Goal: Check status: Check status

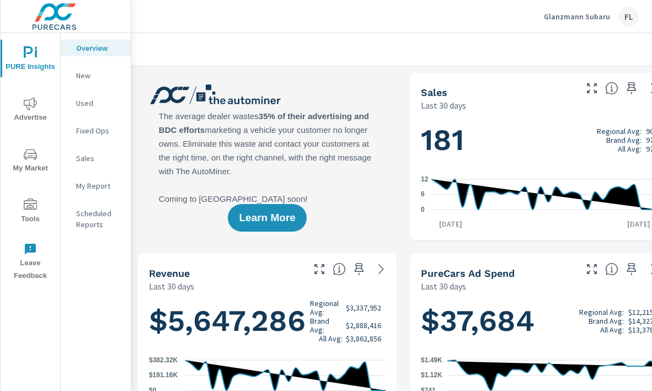
click at [31, 116] on span "Advertise" at bounding box center [30, 110] width 53 height 27
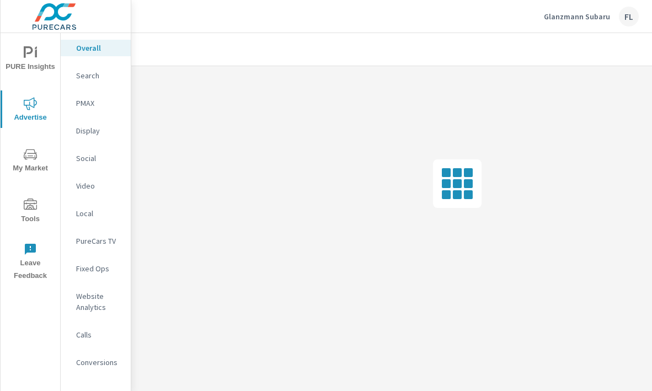
click at [94, 133] on p "Display" at bounding box center [99, 130] width 46 height 11
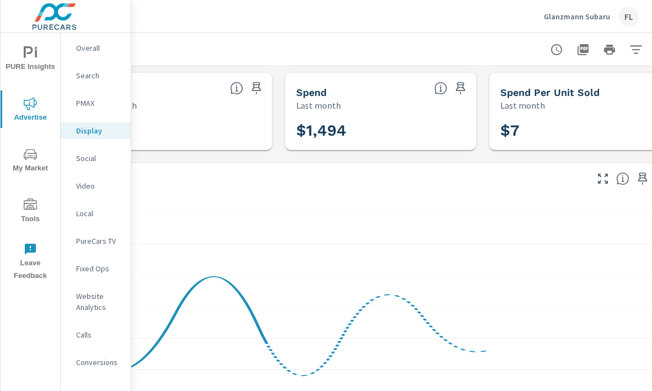
scroll to position [0, 296]
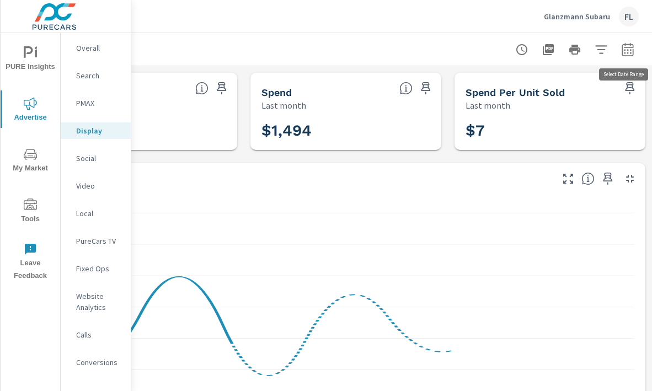
click at [622, 47] on icon "button" at bounding box center [628, 49] width 12 height 13
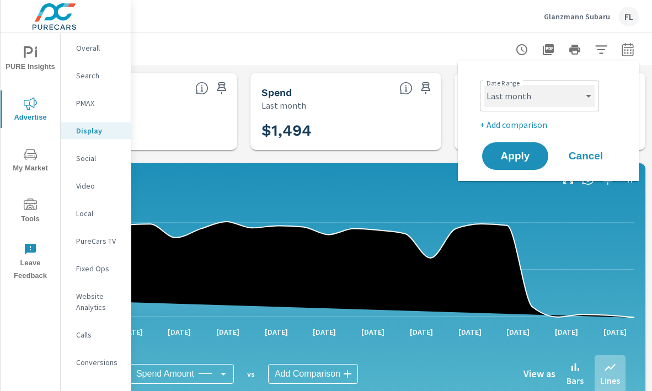
click at [549, 93] on select "Custom [DATE] Last week Last 7 days Last 14 days Last 30 days Last 45 days Last…" at bounding box center [540, 96] width 110 height 22
click at [485, 85] on select "Custom [DATE] Last week Last 7 days Last 14 days Last 30 days Last 45 days Last…" at bounding box center [540, 96] width 110 height 22
select select "Month to date"
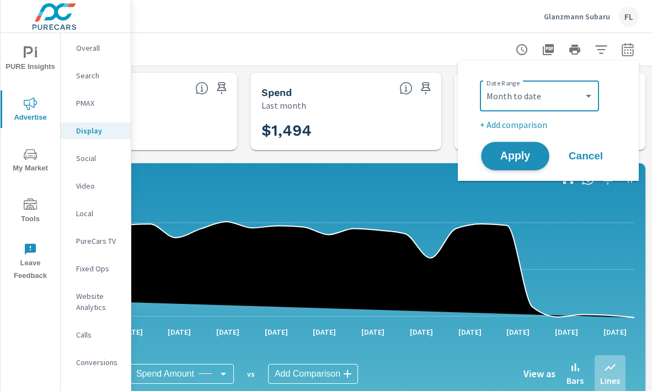
click at [509, 163] on button "Apply" at bounding box center [515, 156] width 68 height 29
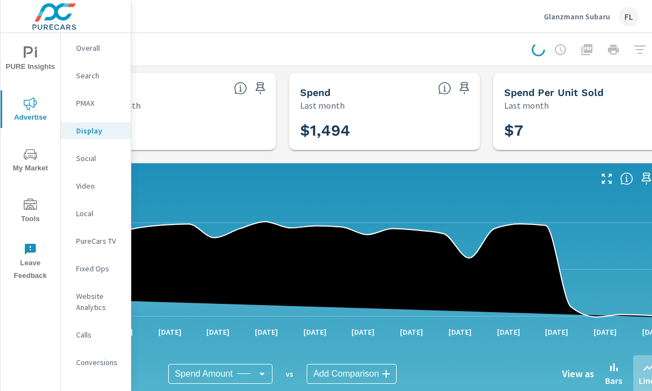
scroll to position [0, 254]
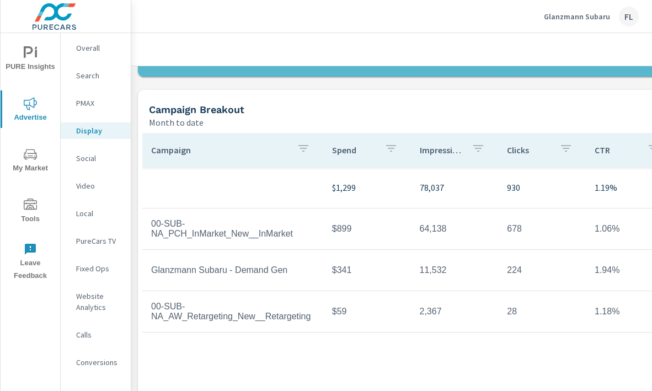
scroll to position [331, 0]
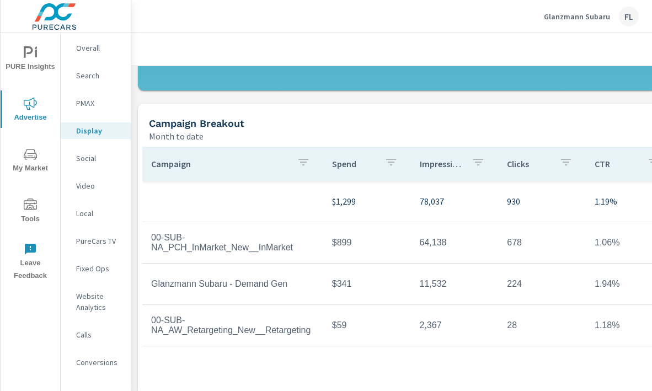
click at [92, 184] on p "Video" at bounding box center [99, 186] width 46 height 11
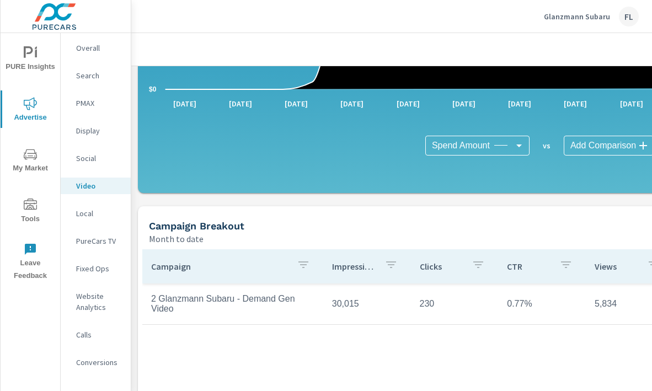
scroll to position [325, 0]
